Goal: Information Seeking & Learning: Learn about a topic

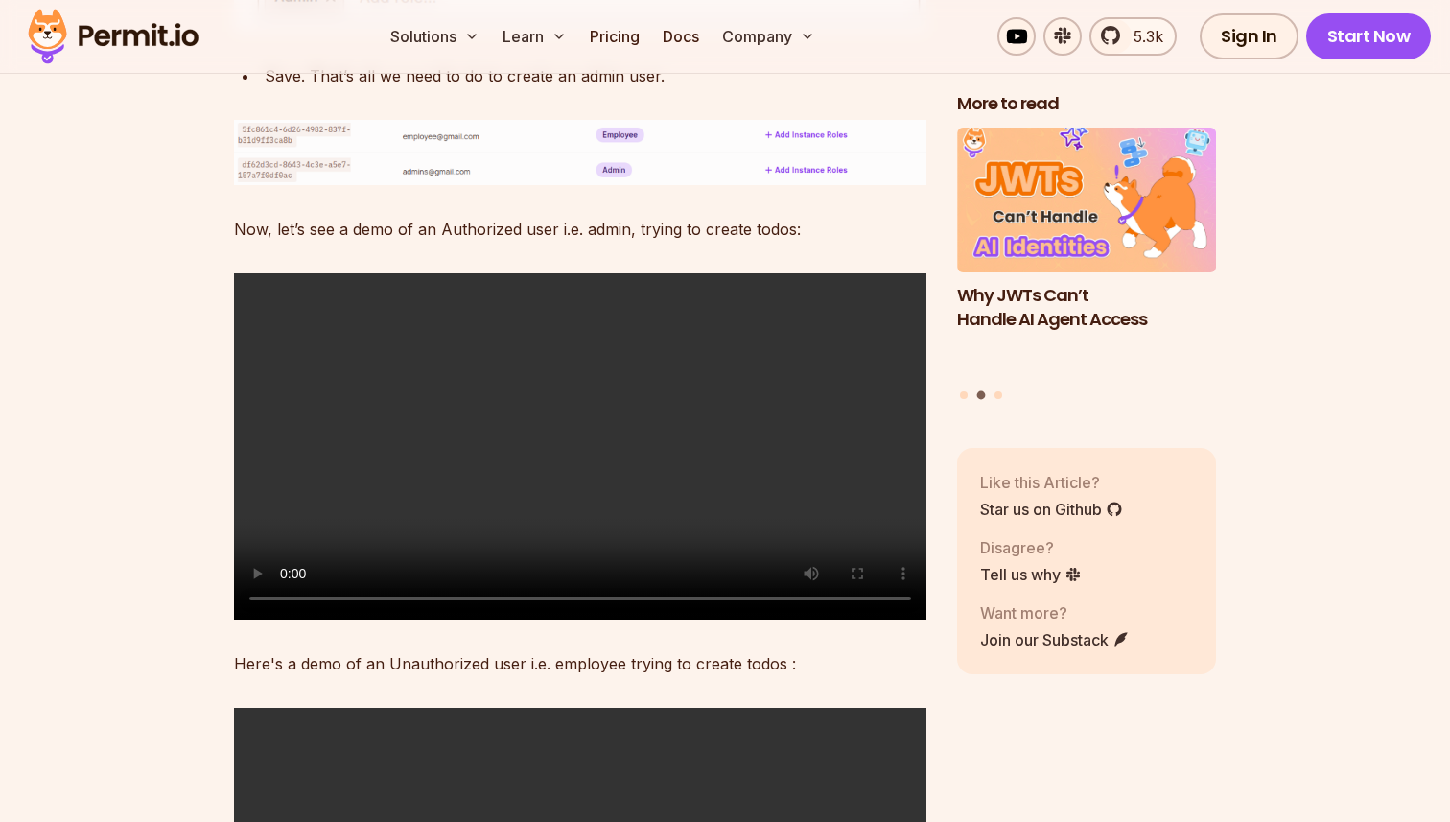
scroll to position [23947, 0]
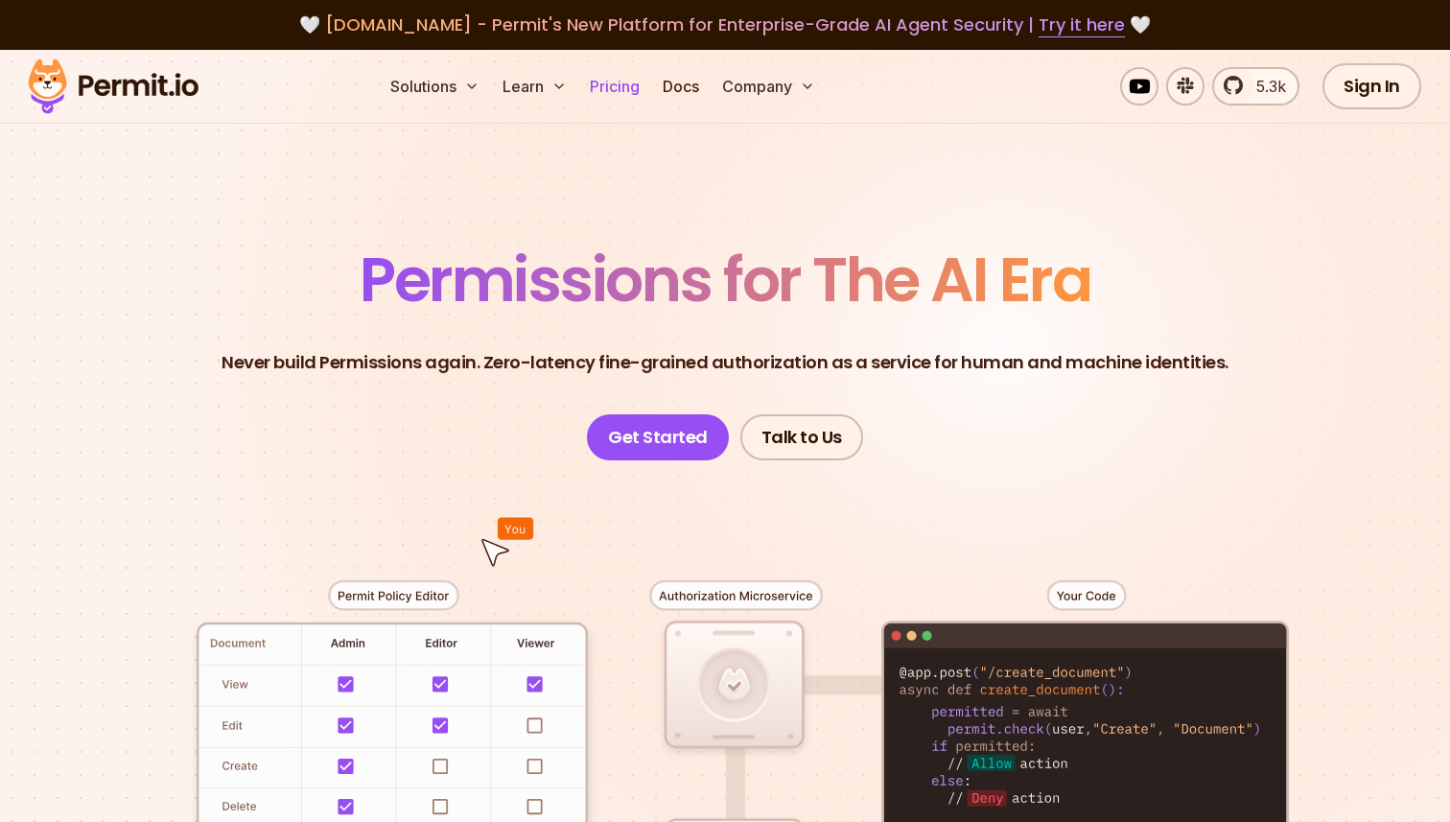
click at [619, 78] on link "Pricing" at bounding box center [614, 86] width 65 height 38
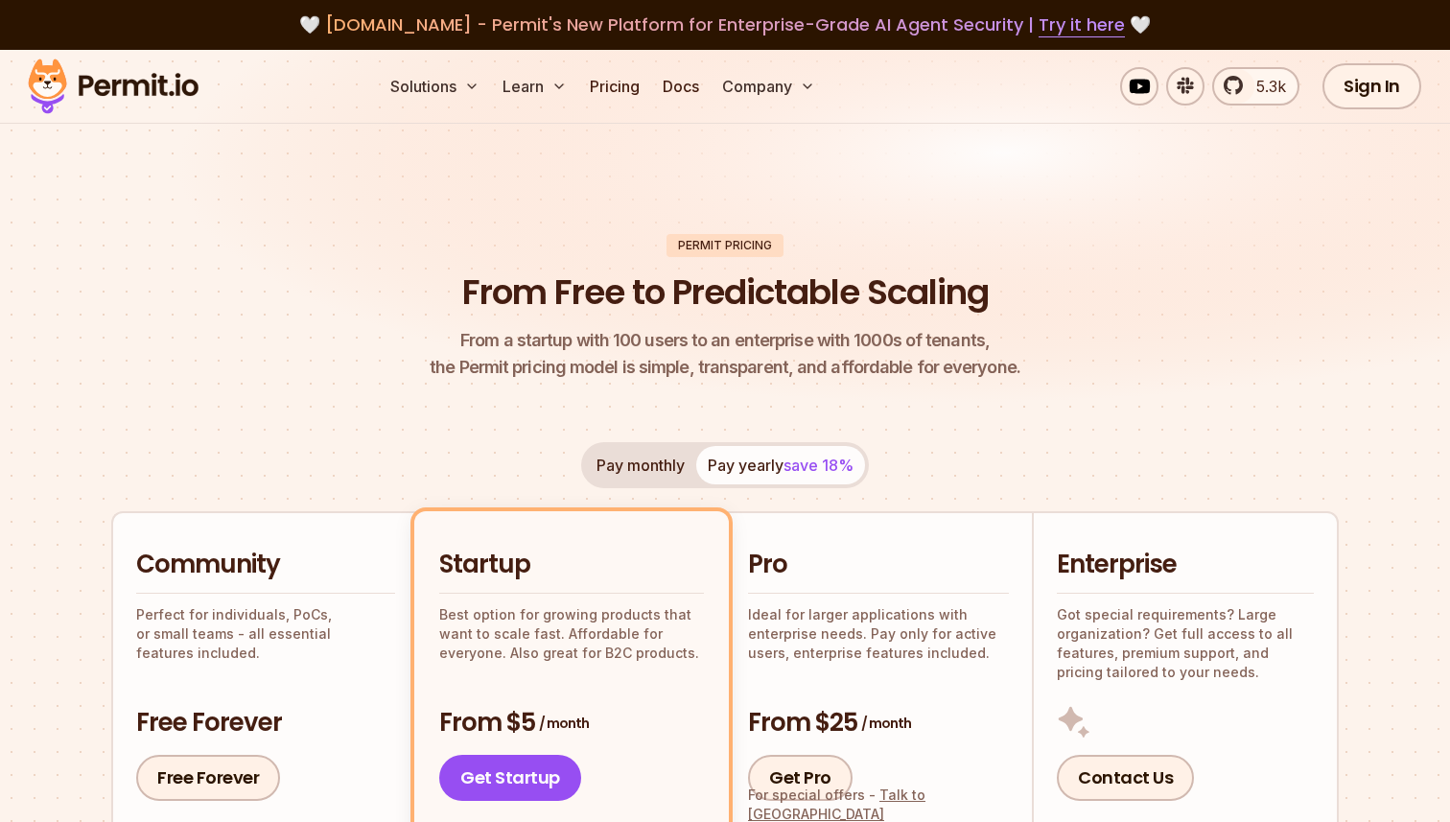
click at [895, 177] on img at bounding box center [725, 243] width 1450 height 387
